Goal: Transaction & Acquisition: Download file/media

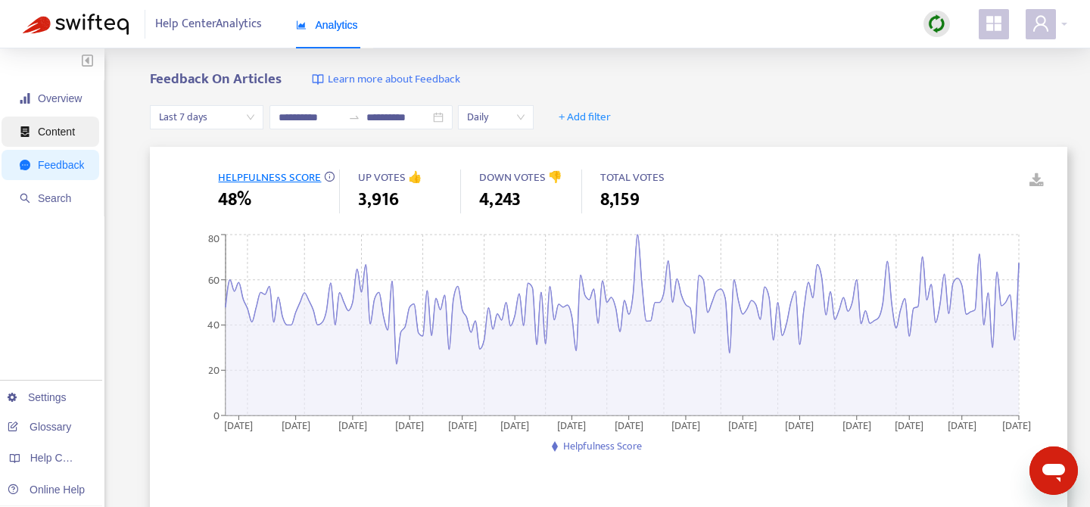
click at [68, 128] on span "Content" at bounding box center [56, 132] width 37 height 12
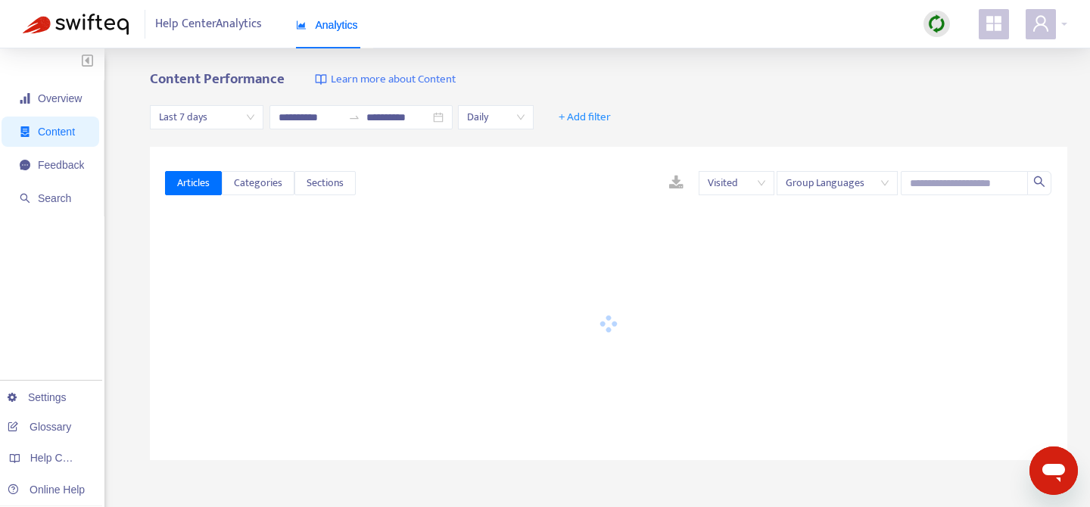
click at [214, 116] on span "Last 7 days" at bounding box center [206, 117] width 95 height 23
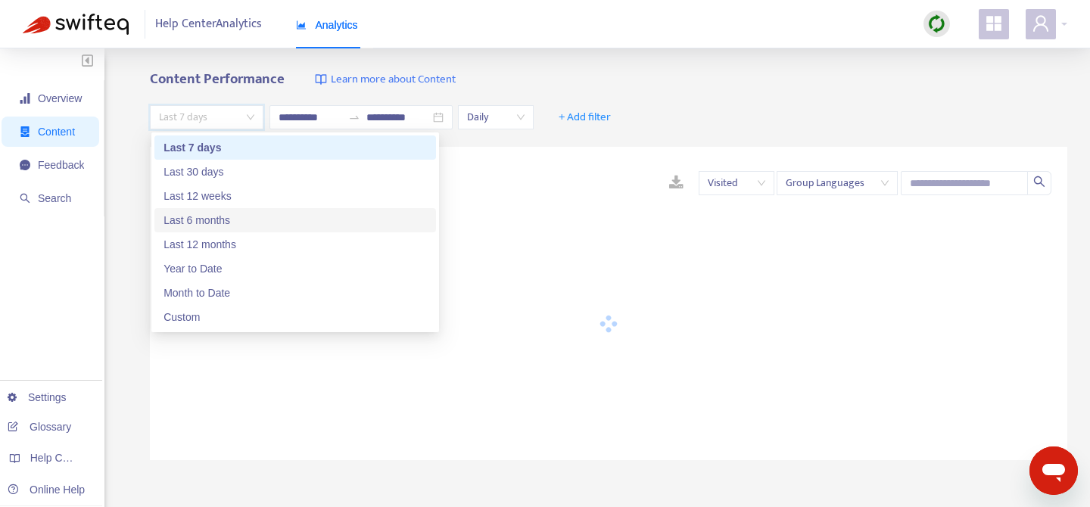
click at [226, 217] on div "Last 6 months" at bounding box center [295, 220] width 263 height 17
type input "**********"
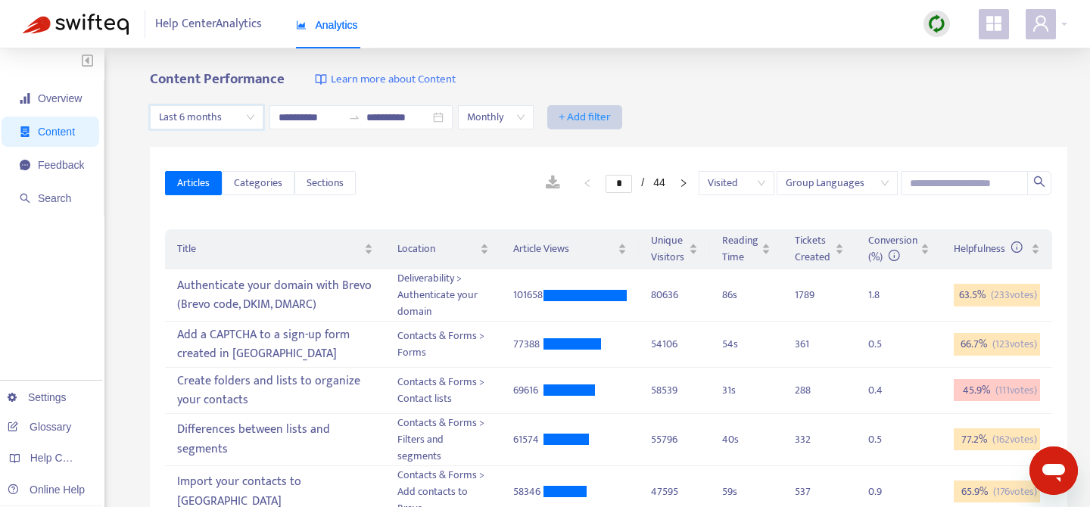
click at [589, 117] on span "+ Add filter" at bounding box center [585, 117] width 52 height 18
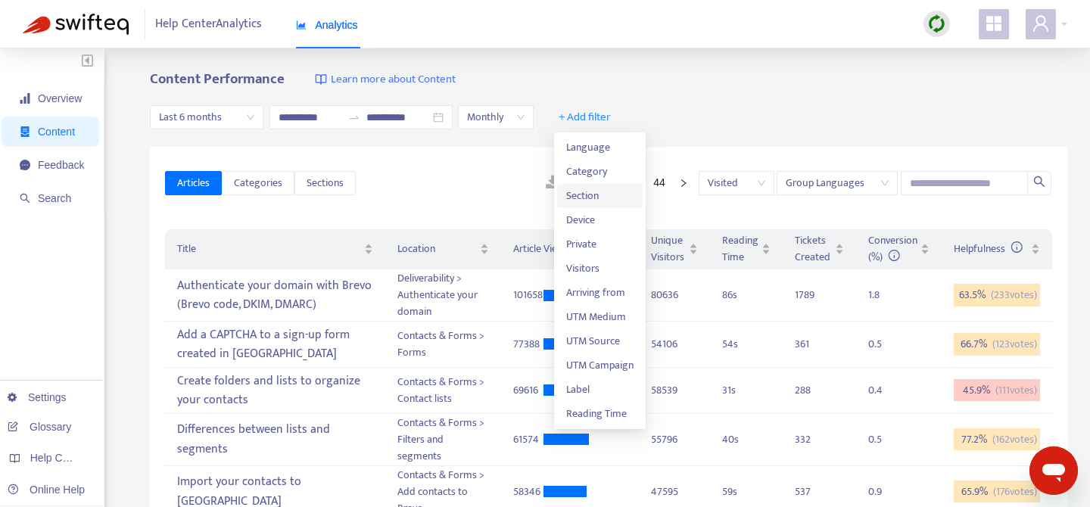
click at [596, 193] on span "Section" at bounding box center [599, 196] width 67 height 17
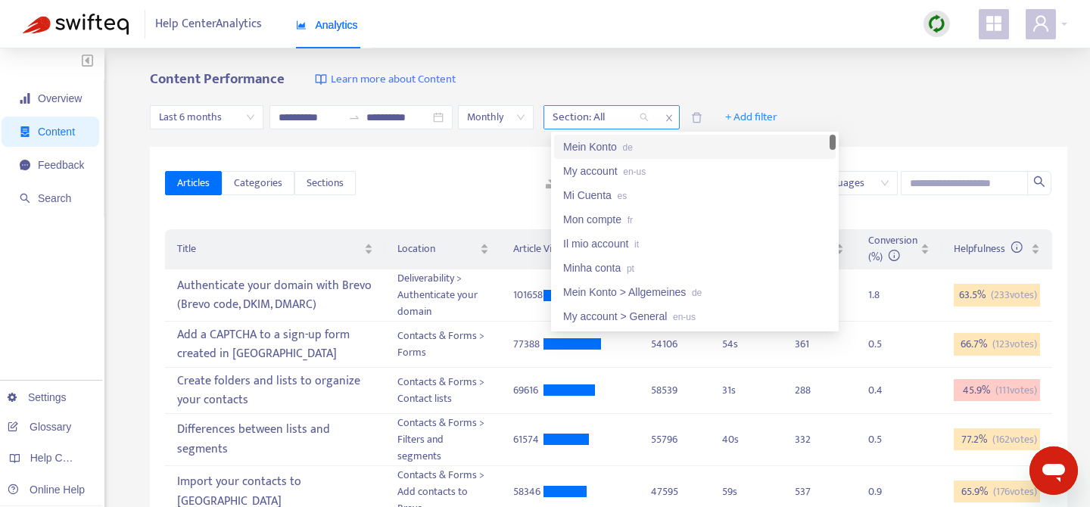
click at [647, 116] on div "Section: All" at bounding box center [600, 117] width 113 height 23
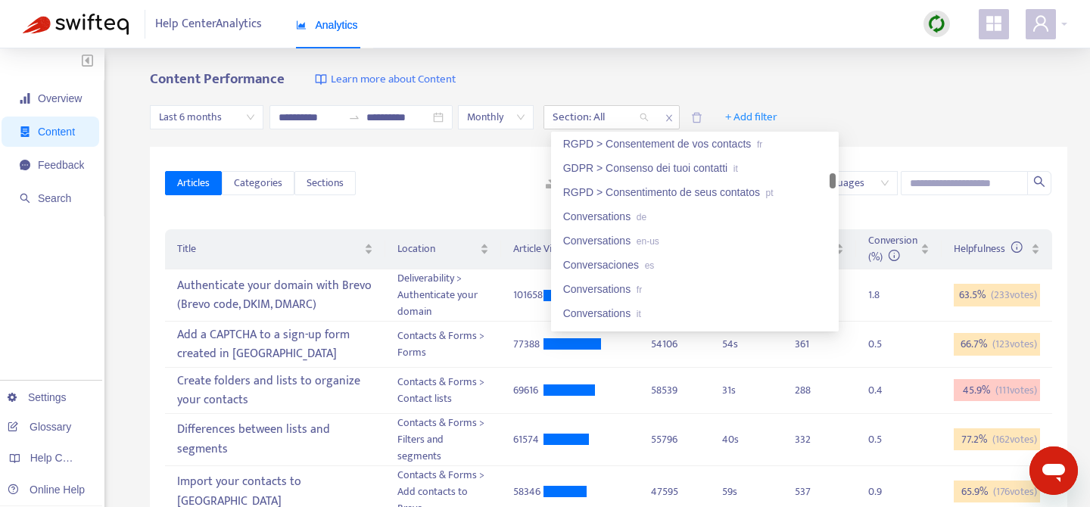
scroll to position [2407, 0]
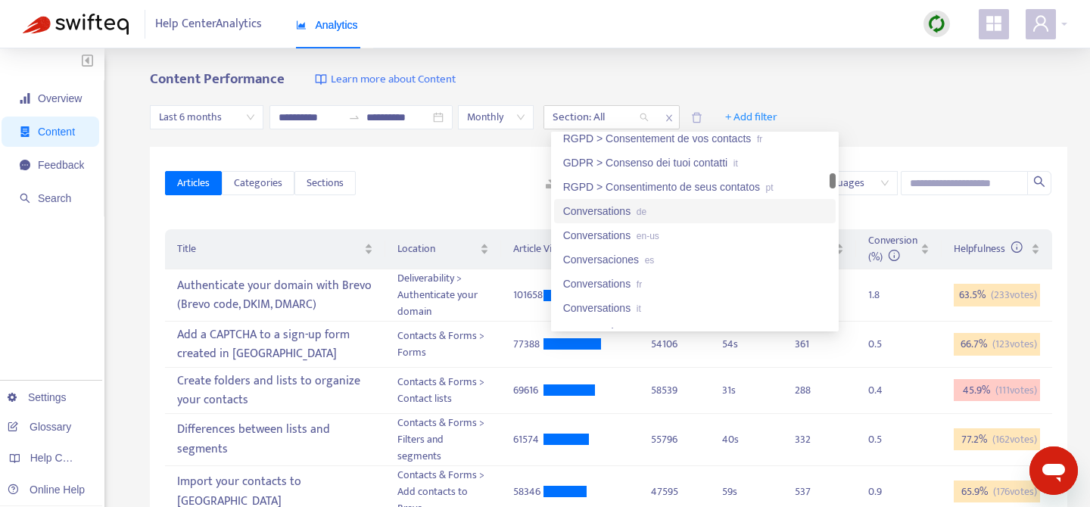
click at [630, 211] on div "Conversations de" at bounding box center [694, 211] width 263 height 17
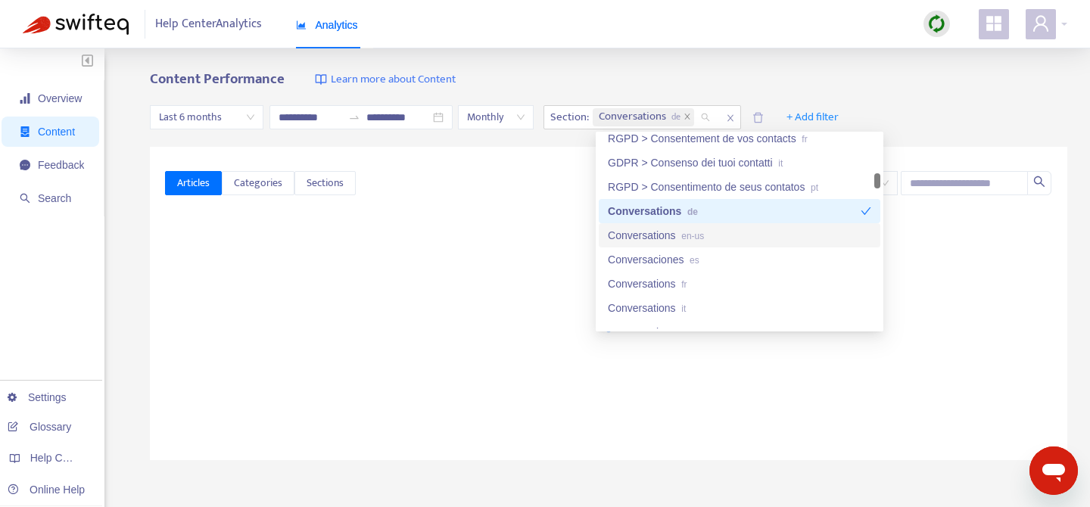
click at [631, 238] on div "Conversations en-us" at bounding box center [739, 235] width 263 height 17
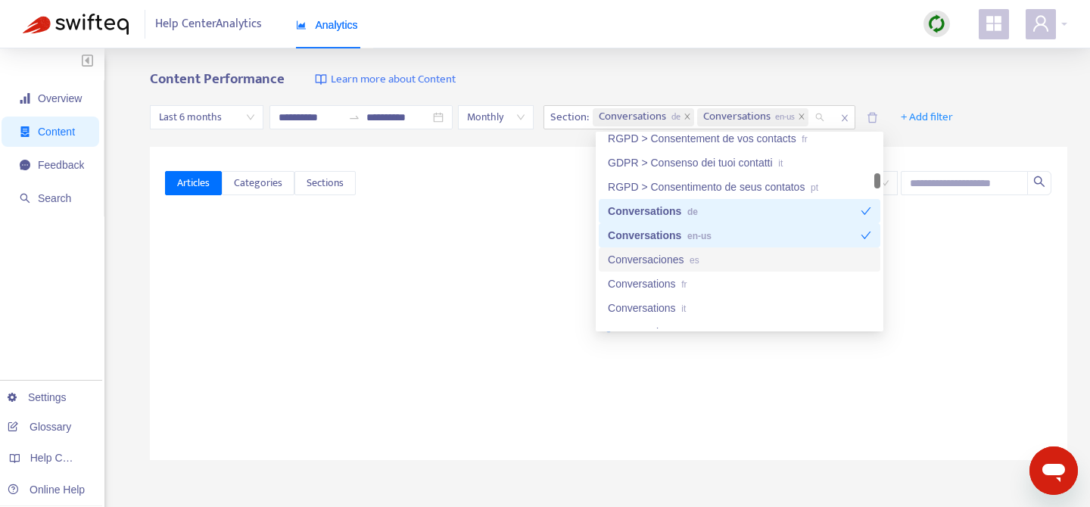
click at [631, 266] on div "Conversaciones es" at bounding box center [739, 259] width 263 height 17
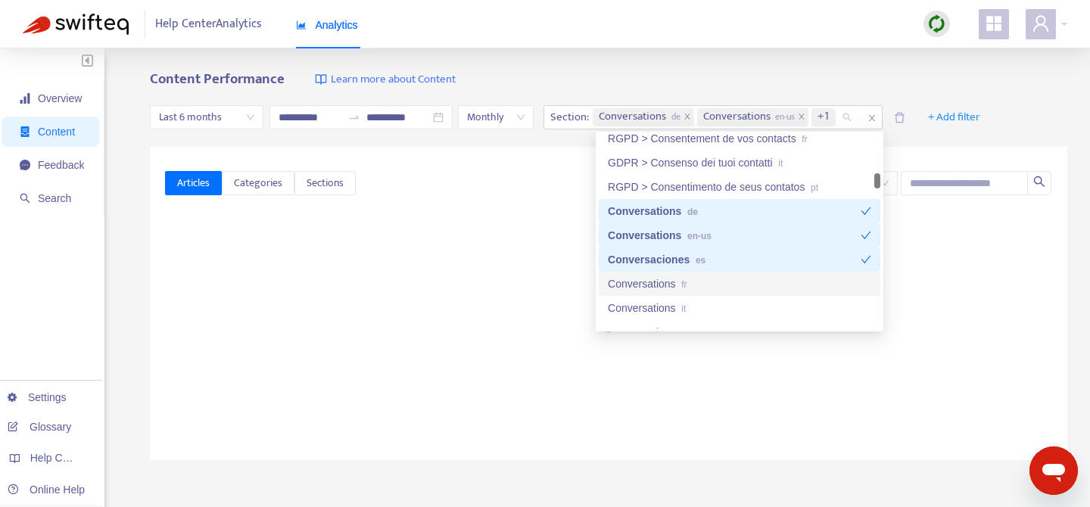
click at [631, 284] on div "Conversations fr" at bounding box center [739, 284] width 263 height 17
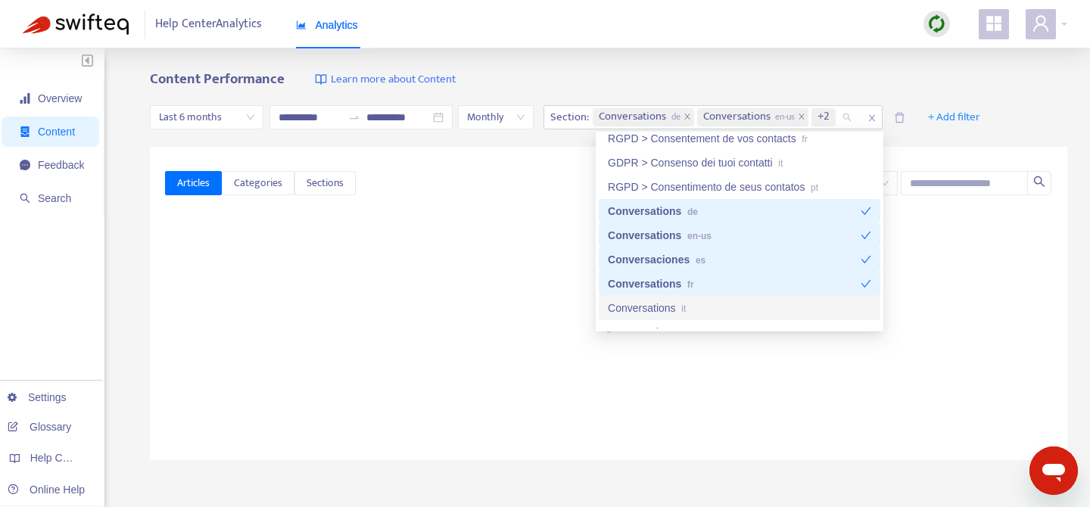
click at [631, 306] on div "Conversations it" at bounding box center [739, 308] width 263 height 17
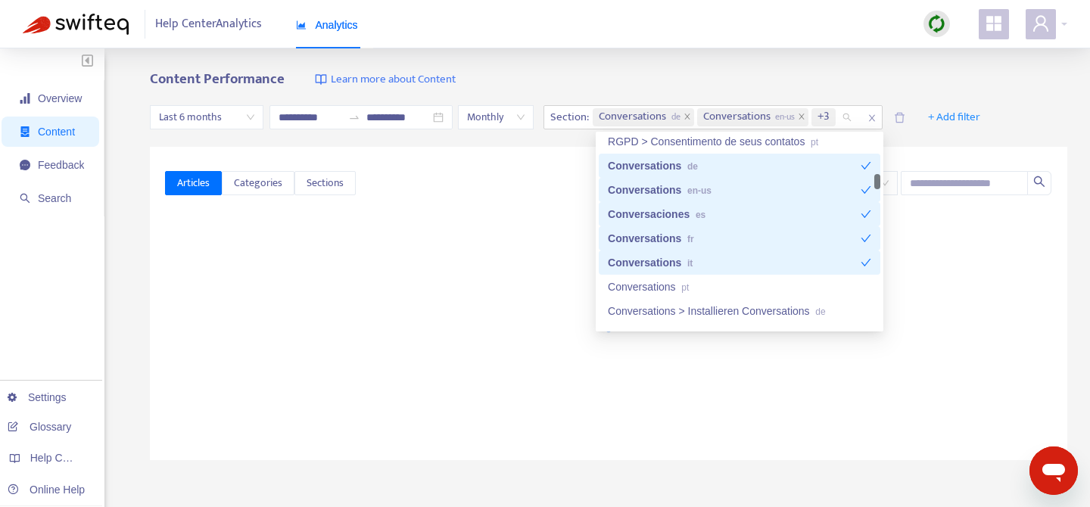
scroll to position [2457, 0]
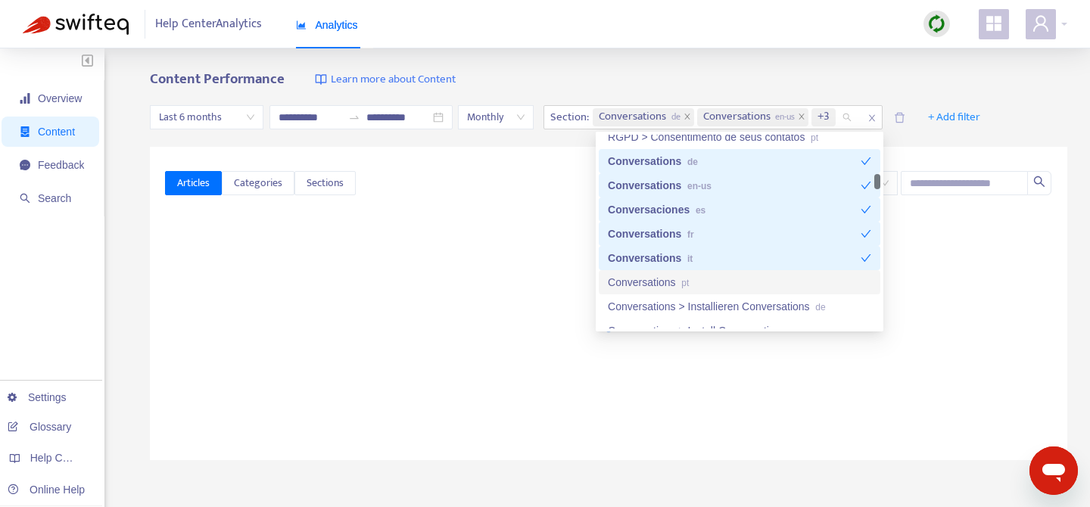
click at [654, 285] on div "Conversations pt" at bounding box center [739, 282] width 263 height 17
click at [606, 64] on div "**********" at bounding box center [545, 502] width 1090 height 909
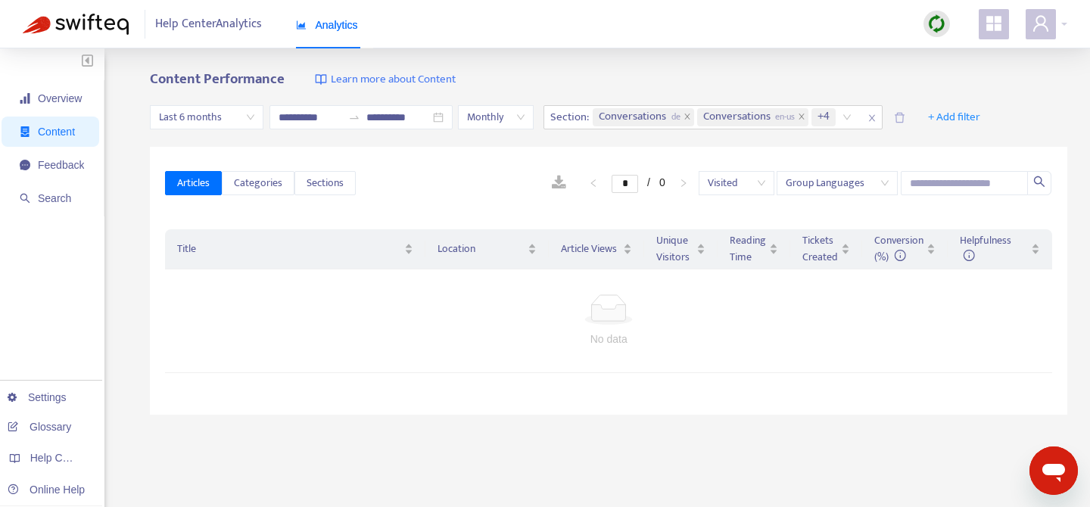
click at [239, 123] on span "Last 6 months" at bounding box center [206, 117] width 95 height 23
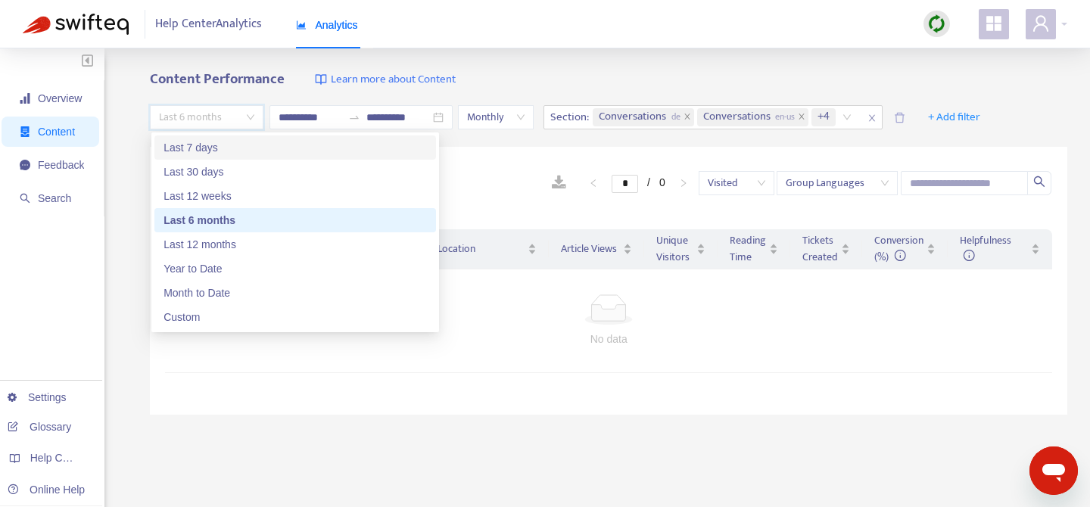
click at [213, 156] on div "Last 7 days" at bounding box center [295, 148] width 282 height 24
type input "**********"
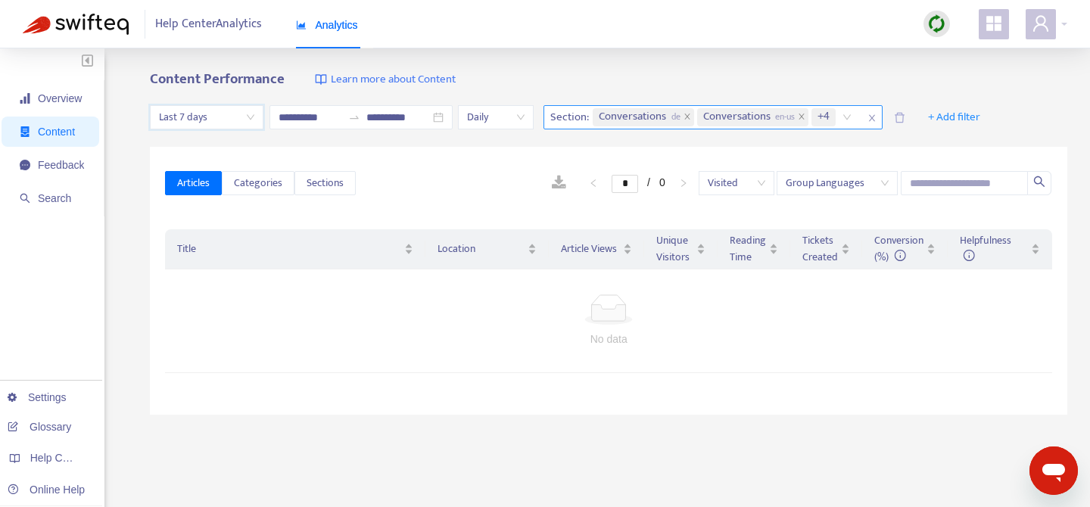
click at [877, 116] on icon "close" at bounding box center [872, 118] width 9 height 9
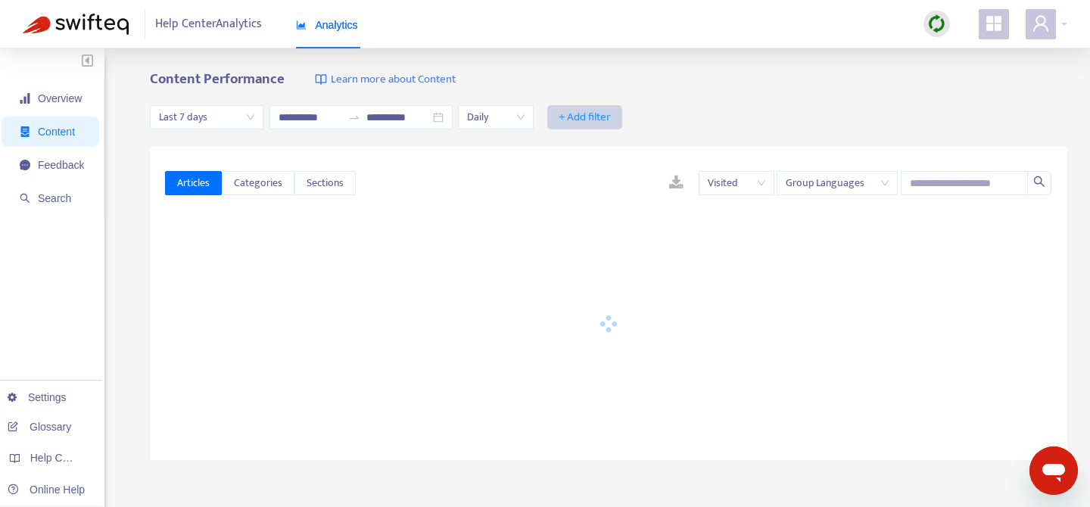
click at [593, 123] on span "+ Add filter" at bounding box center [585, 117] width 52 height 18
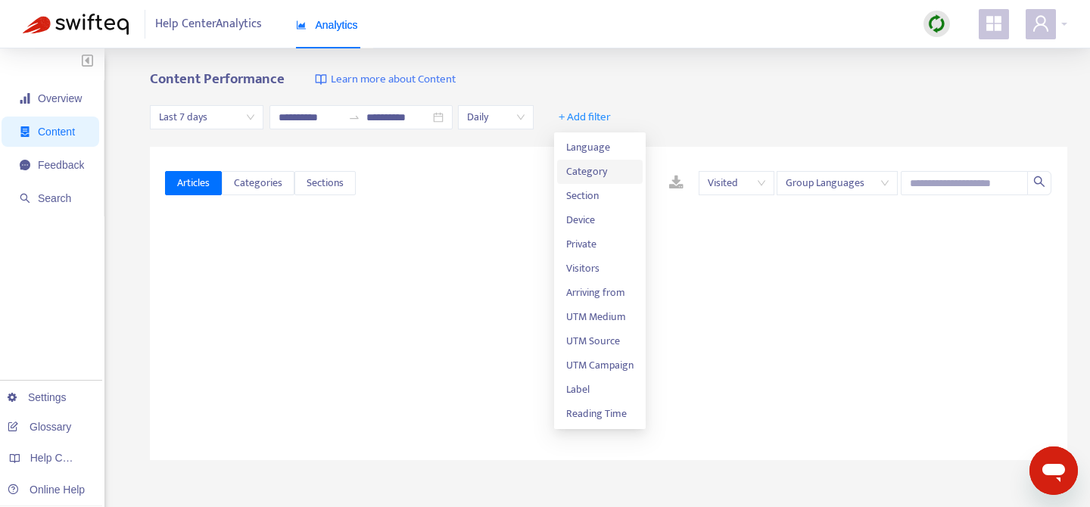
click at [597, 175] on span "Category" at bounding box center [599, 172] width 67 height 17
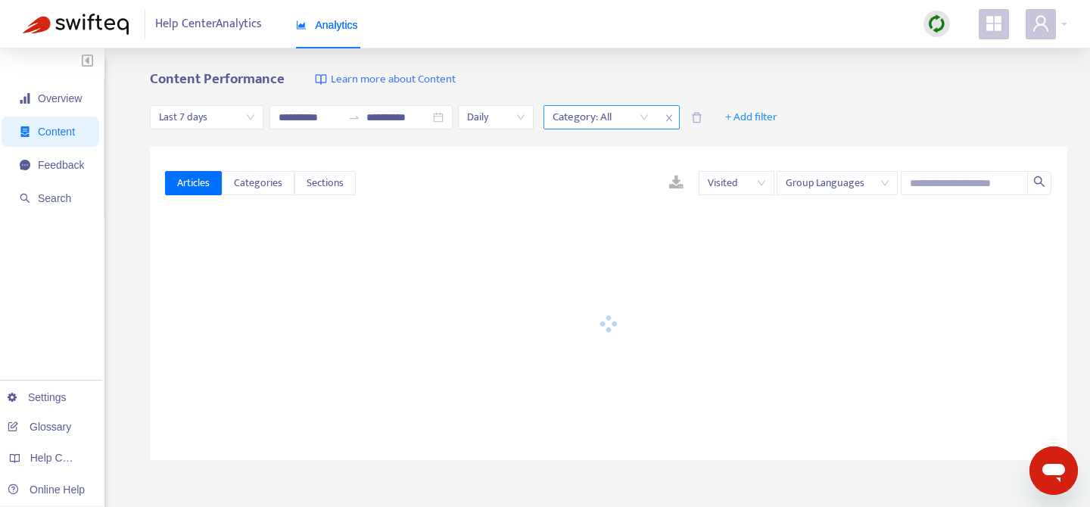
click at [651, 120] on div "Category: All" at bounding box center [600, 117] width 113 height 23
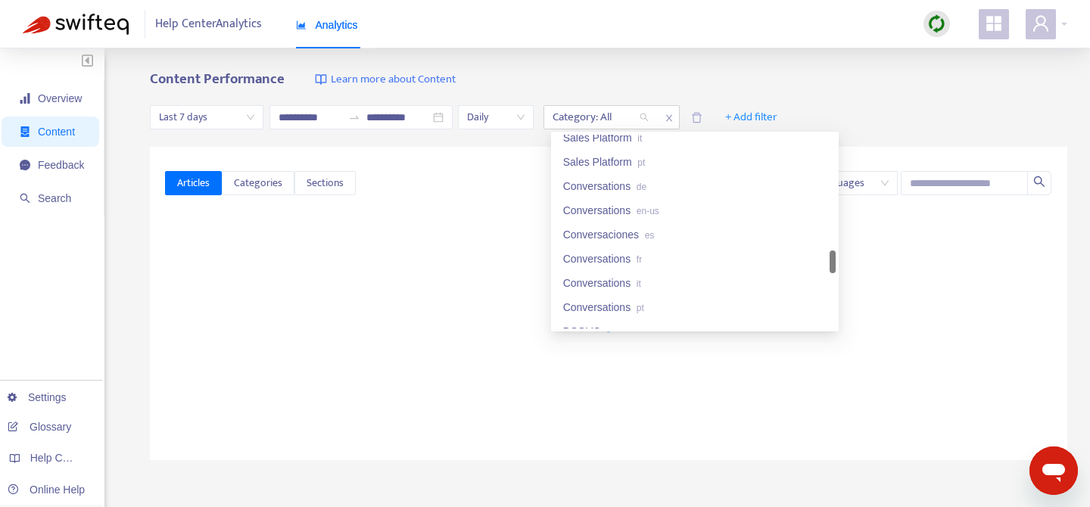
scroll to position [1122, 0]
click at [654, 196] on div "Conversations de" at bounding box center [695, 188] width 282 height 24
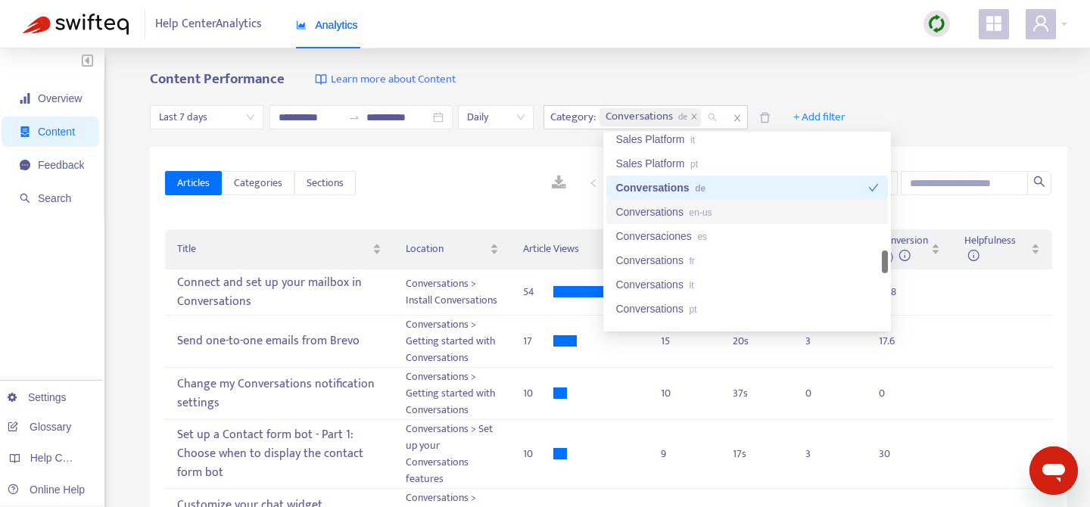
click at [655, 210] on div "Conversations en-us" at bounding box center [747, 212] width 263 height 17
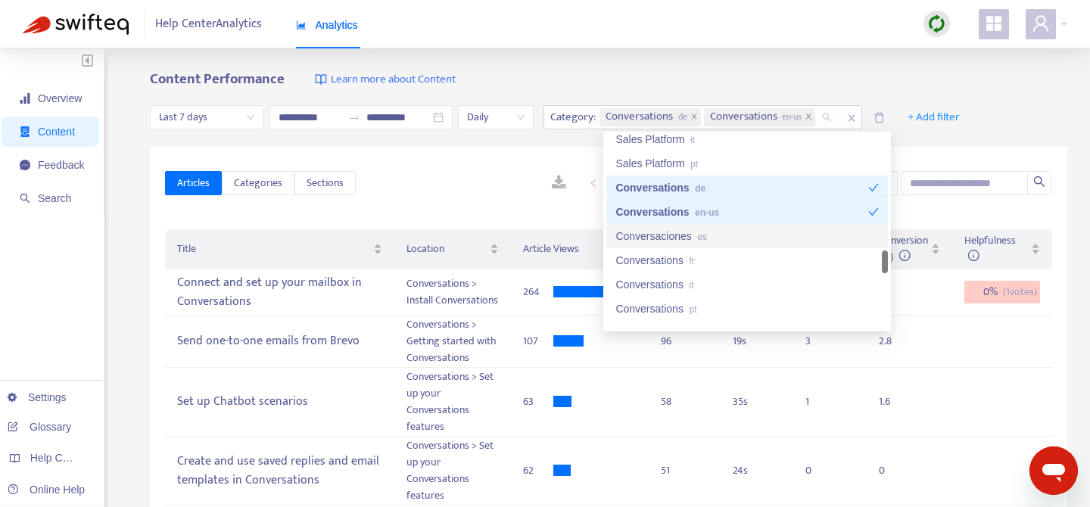
click at [655, 231] on div "Conversaciones es" at bounding box center [747, 236] width 263 height 17
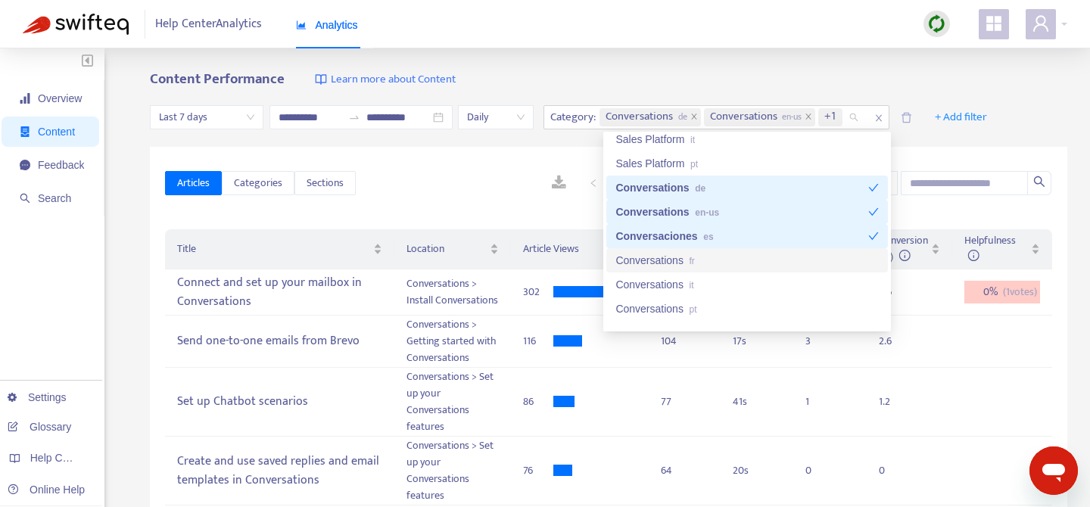
click at [655, 261] on div "Conversations fr" at bounding box center [747, 260] width 263 height 17
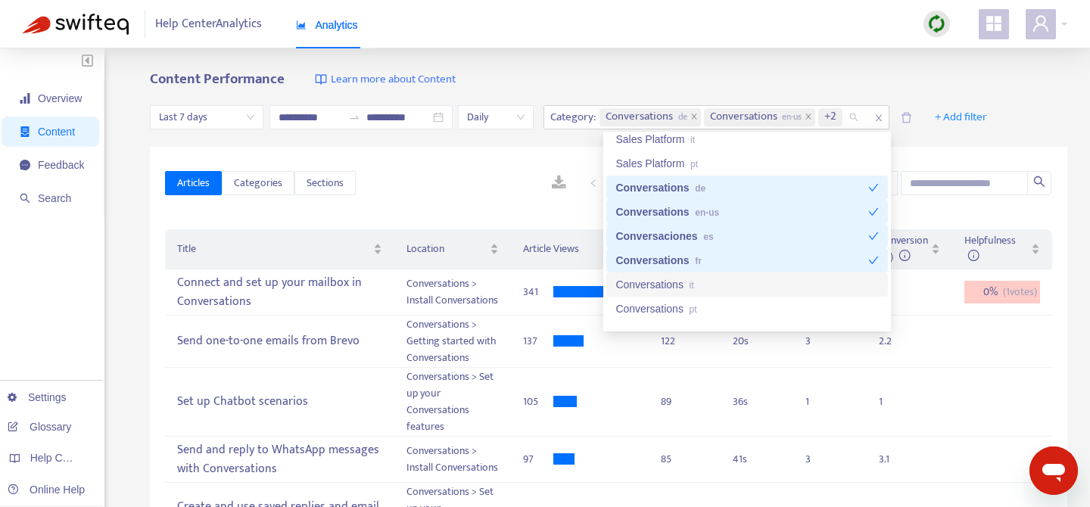
click at [658, 283] on div "Conversations it" at bounding box center [747, 284] width 263 height 17
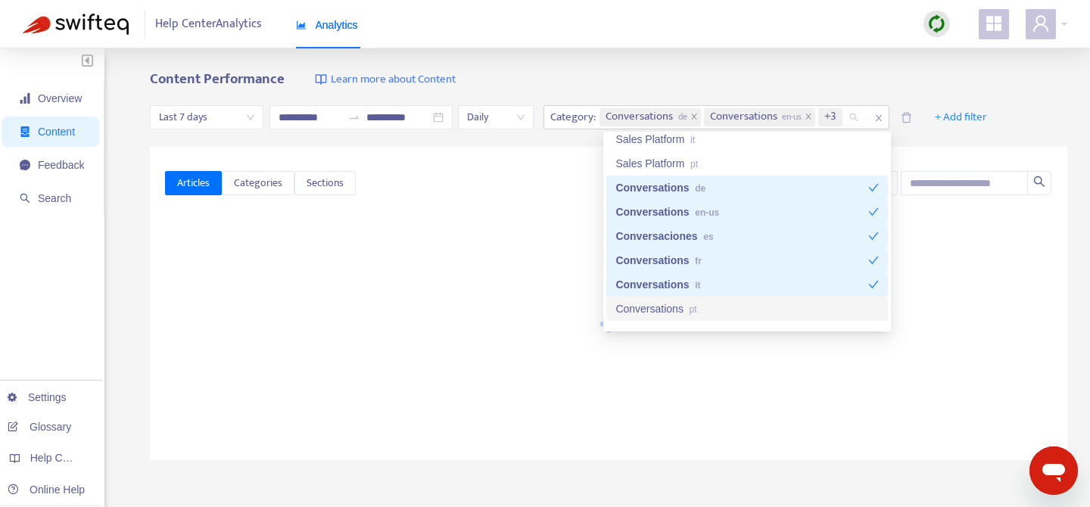
click at [658, 316] on div "Conversations pt" at bounding box center [747, 309] width 263 height 17
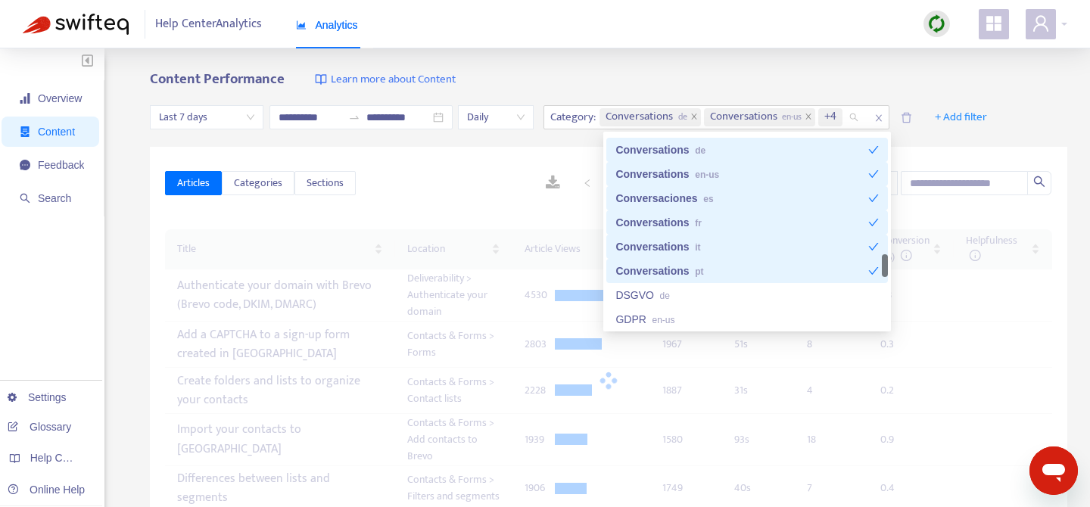
scroll to position [1166, 0]
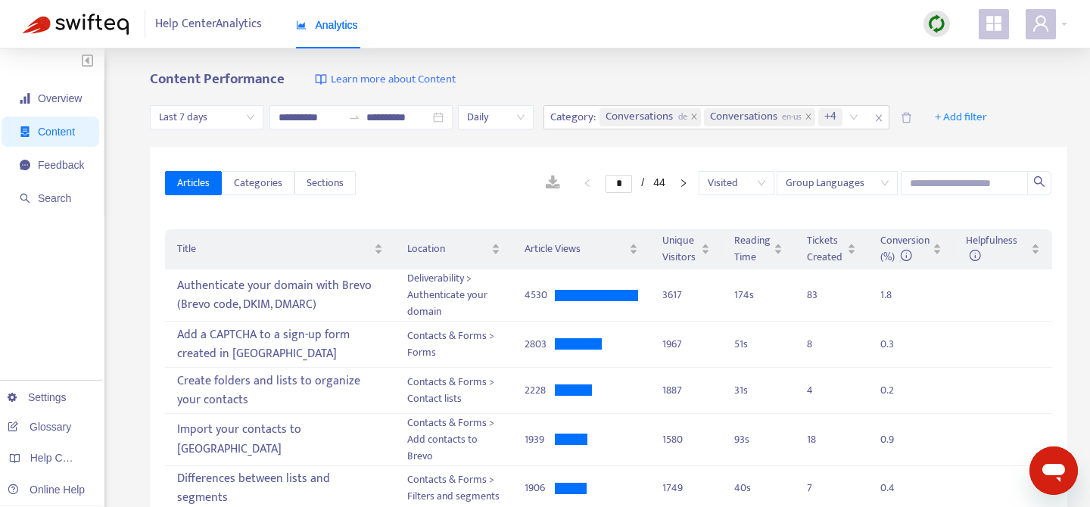
click at [241, 114] on span "Last 7 days" at bounding box center [206, 117] width 95 height 23
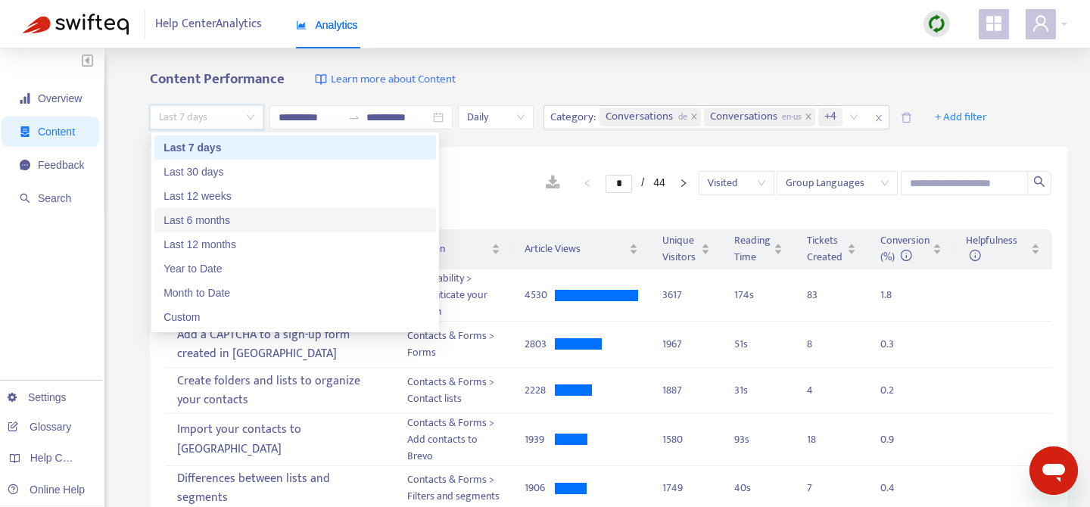
click at [226, 226] on div "Last 6 months" at bounding box center [295, 220] width 263 height 17
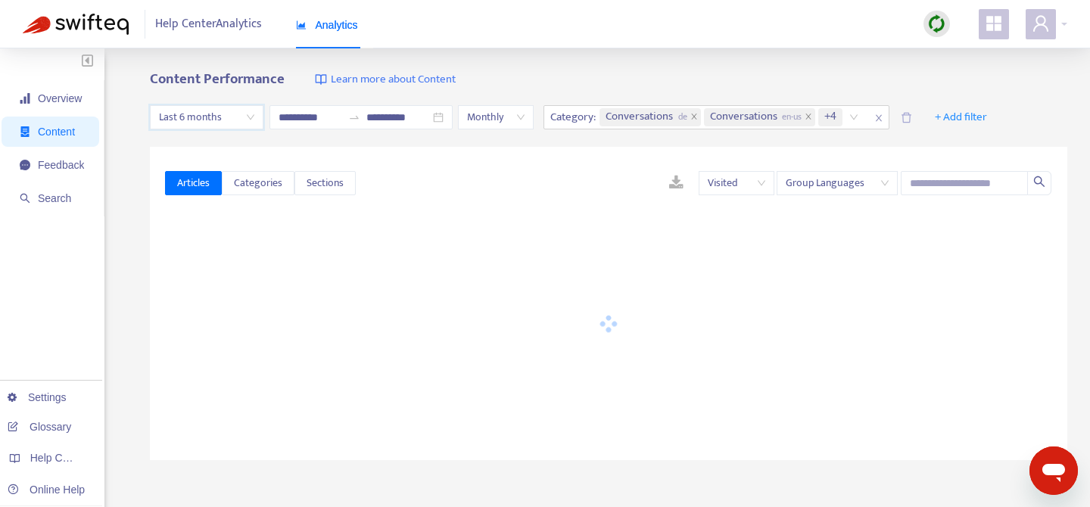
click at [242, 119] on span "Last 6 months" at bounding box center [206, 117] width 95 height 23
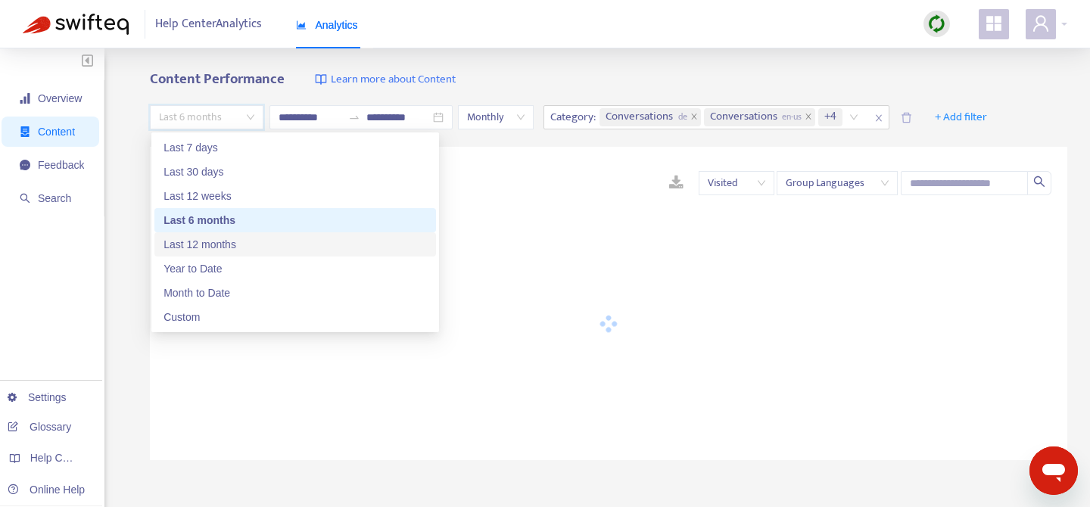
click at [235, 245] on div "Last 12 months" at bounding box center [295, 244] width 263 height 17
type input "**********"
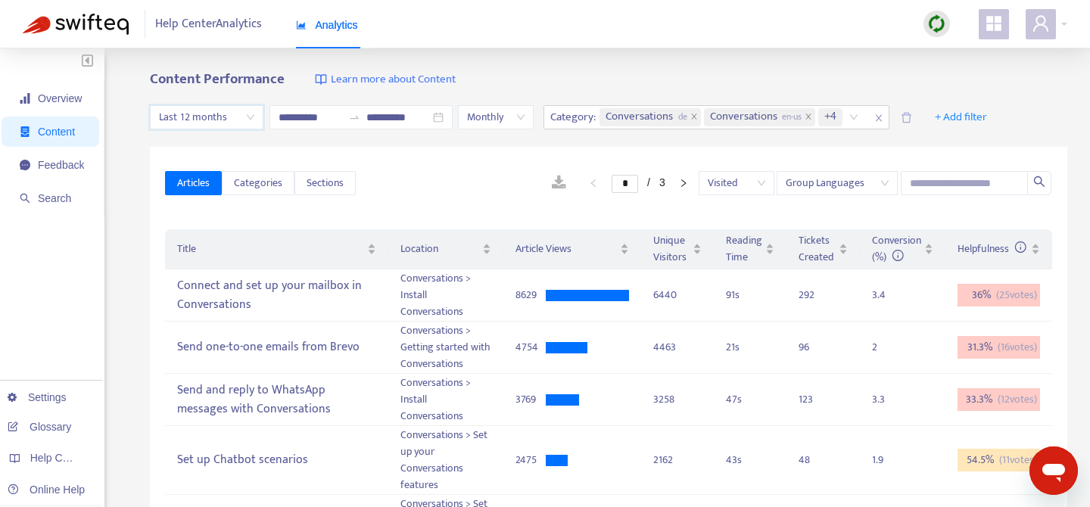
click at [550, 189] on link at bounding box center [559, 183] width 45 height 23
